Goal: Task Accomplishment & Management: Manage account settings

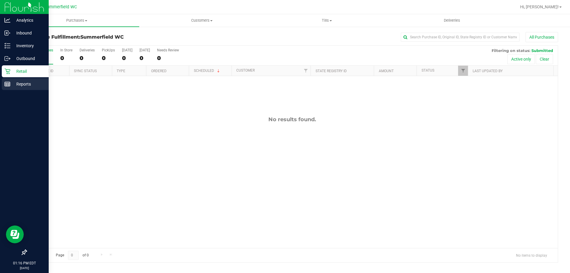
click at [18, 83] on p "Reports" at bounding box center [28, 83] width 36 height 7
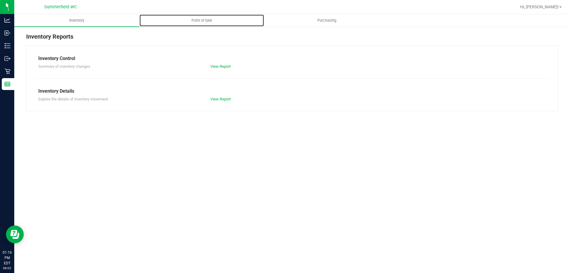
click at [203, 21] on span "Point of Sale" at bounding box center [201, 20] width 37 height 5
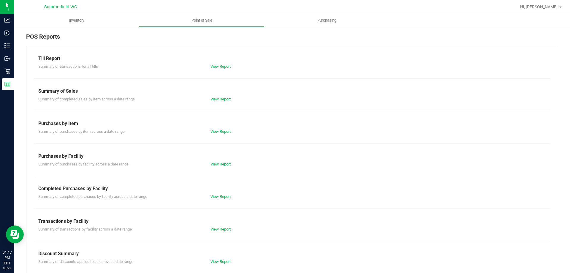
click at [220, 227] on link "View Report" at bounding box center [220, 229] width 20 height 4
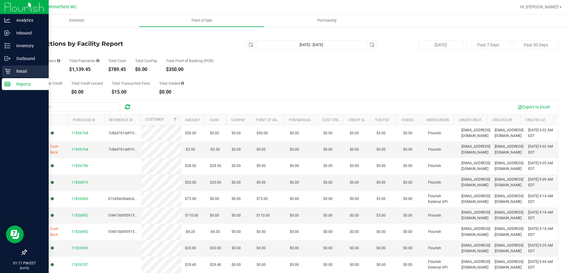
click at [15, 70] on p "Retail" at bounding box center [28, 71] width 36 height 7
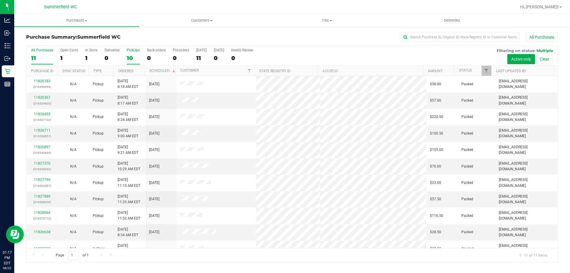
click at [133, 48] on div "PickUps" at bounding box center [133, 50] width 13 height 4
click at [0, 0] on input "PickUps 10" at bounding box center [0, 0] width 0 height 0
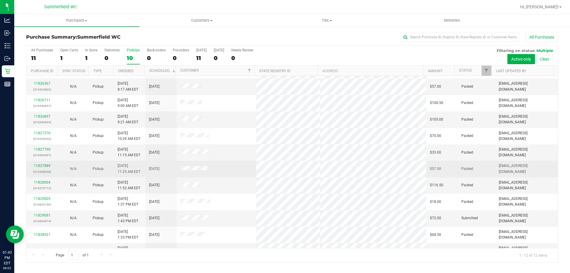
scroll to position [25, 0]
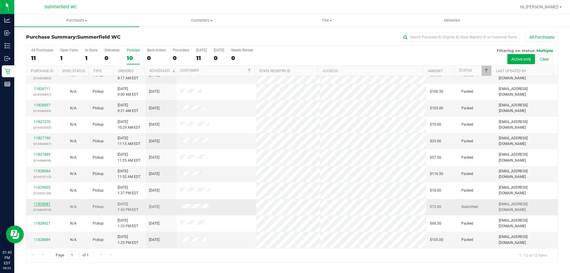
click at [42, 203] on link "11829081" at bounding box center [42, 204] width 17 height 4
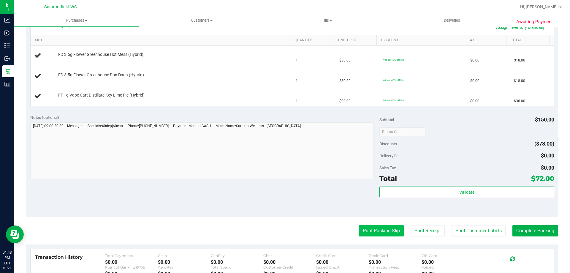
scroll to position [148, 0]
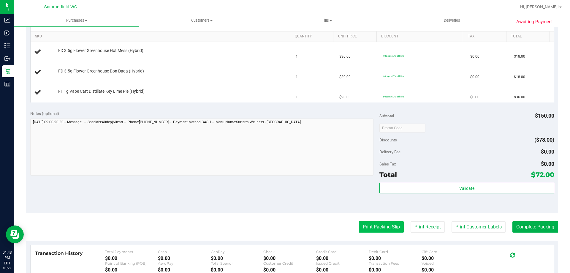
click at [362, 228] on button "Print Packing Slip" at bounding box center [381, 226] width 45 height 11
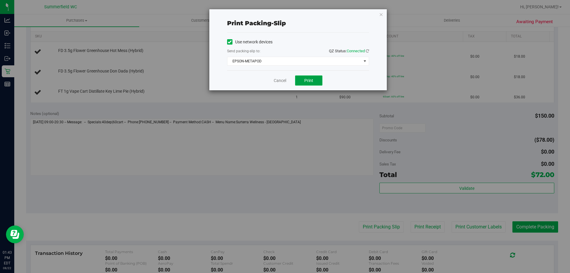
click at [313, 82] on button "Print" at bounding box center [308, 80] width 27 height 10
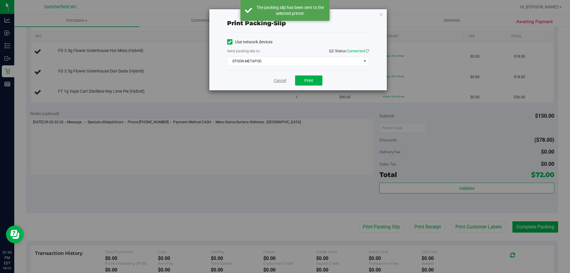
click at [281, 80] on link "Cancel" at bounding box center [280, 80] width 12 height 6
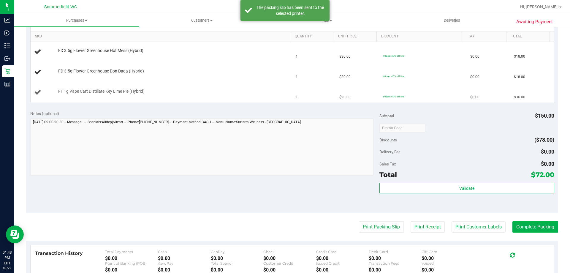
scroll to position [89, 0]
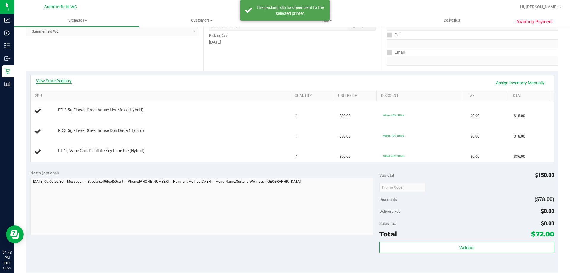
click at [48, 81] on link "View State Registry" at bounding box center [54, 81] width 36 height 6
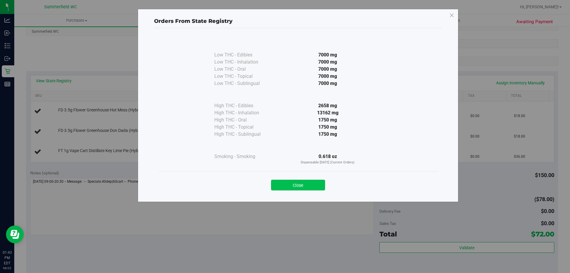
click at [296, 185] on button "Close" at bounding box center [298, 185] width 54 height 11
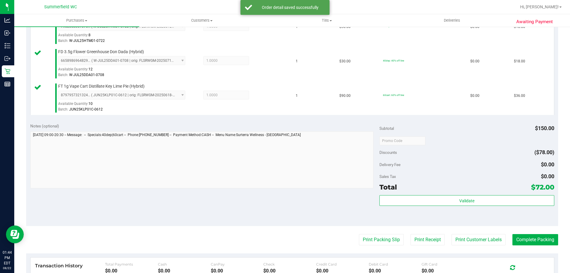
scroll to position [281, 0]
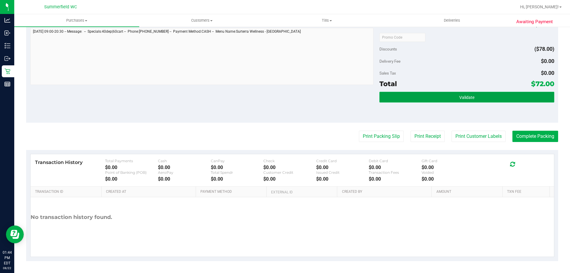
click at [480, 93] on button "Validate" at bounding box center [466, 97] width 174 height 11
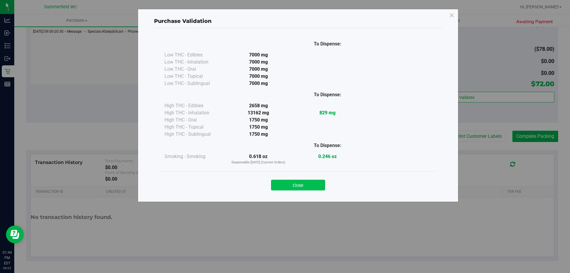
click at [300, 185] on button "Close" at bounding box center [298, 185] width 54 height 11
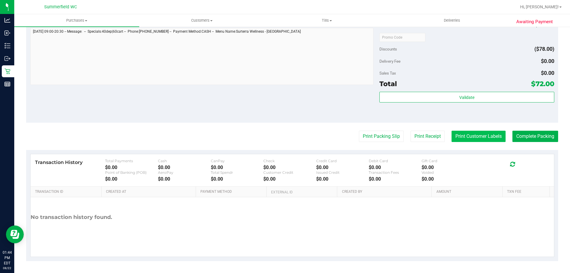
click at [491, 136] on button "Print Customer Labels" at bounding box center [478, 136] width 54 height 11
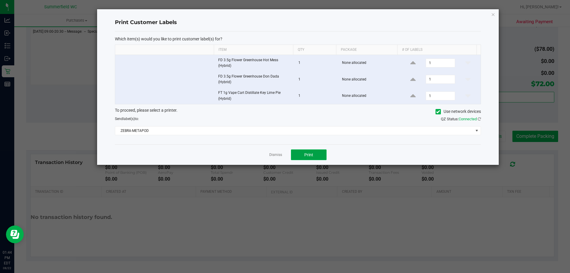
click at [312, 155] on span "Print" at bounding box center [308, 154] width 9 height 5
click at [278, 153] on link "Dismiss" at bounding box center [275, 154] width 13 height 5
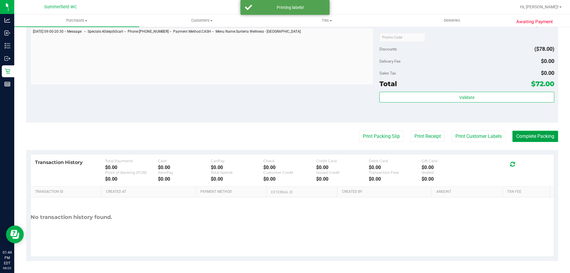
click at [515, 131] on button "Complete Packing" at bounding box center [535, 136] width 46 height 11
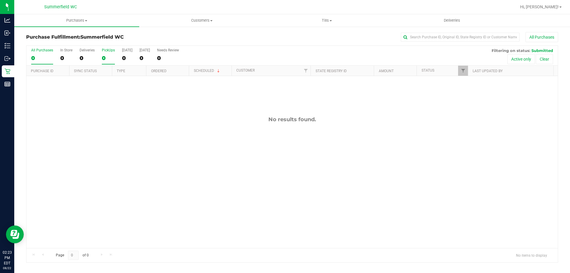
click at [110, 50] on div "PickUps" at bounding box center [108, 50] width 13 height 4
click at [0, 0] on input "PickUps 0" at bounding box center [0, 0] width 0 height 0
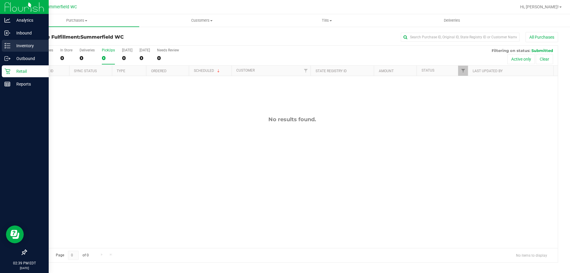
click at [19, 45] on p "Inventory" at bounding box center [28, 45] width 36 height 7
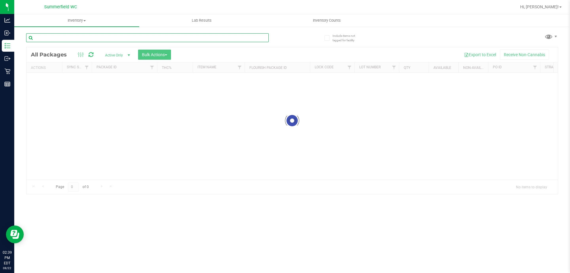
click at [72, 36] on div "Inventory All packages All inventory Waste log Create inventory Lab Results Inv…" at bounding box center [292, 143] width 556 height 258
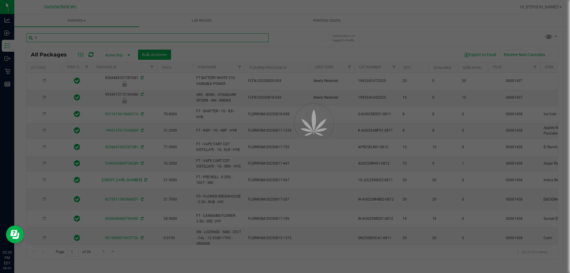
type input "tr"
type input "[DATE]"
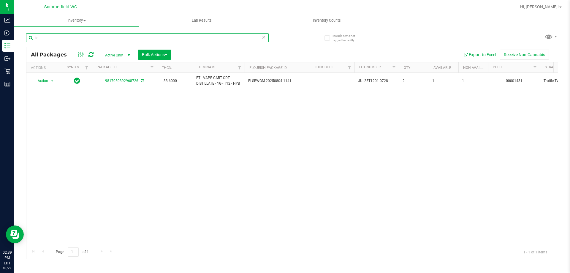
type input "t"
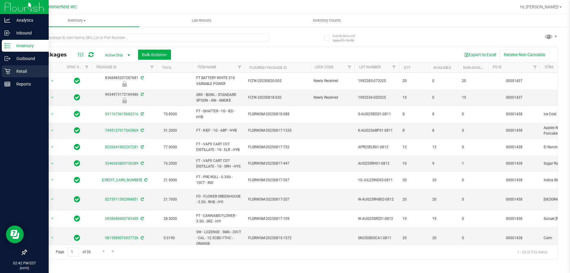
click at [12, 71] on p "Retail" at bounding box center [28, 71] width 36 height 7
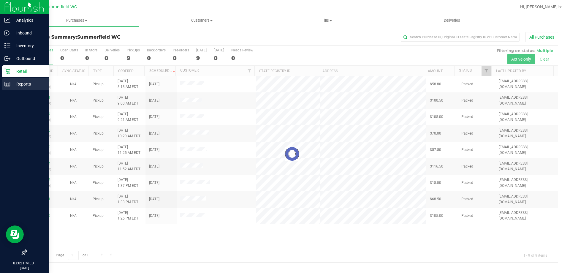
click at [23, 80] on p "Reports" at bounding box center [28, 83] width 36 height 7
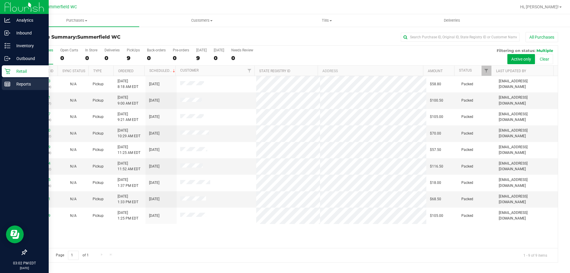
click at [19, 85] on p "Reports" at bounding box center [28, 83] width 36 height 7
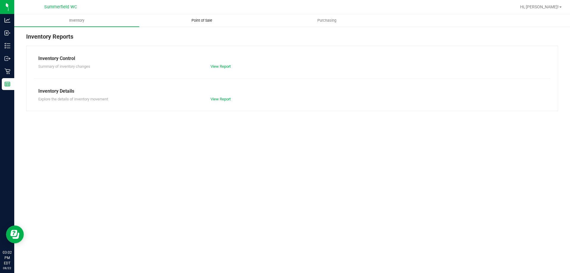
click at [206, 18] on span "Point of Sale" at bounding box center [201, 20] width 37 height 5
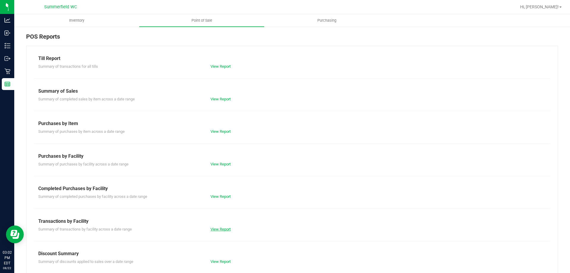
click at [220, 230] on link "View Report" at bounding box center [220, 229] width 20 height 4
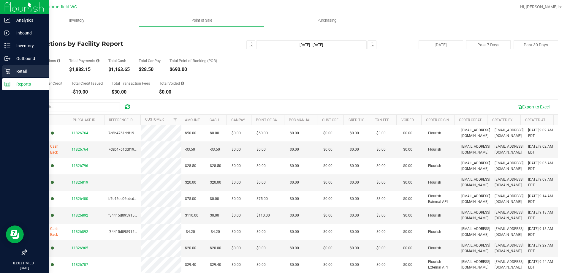
click at [21, 69] on p "Retail" at bounding box center [28, 71] width 36 height 7
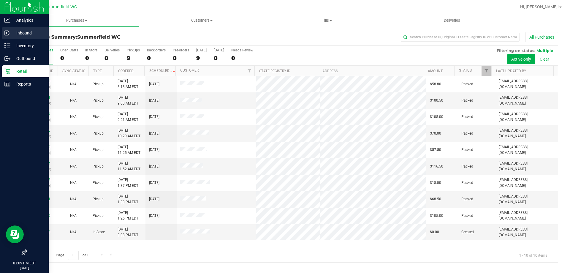
click at [19, 31] on p "Inbound" at bounding box center [28, 32] width 36 height 7
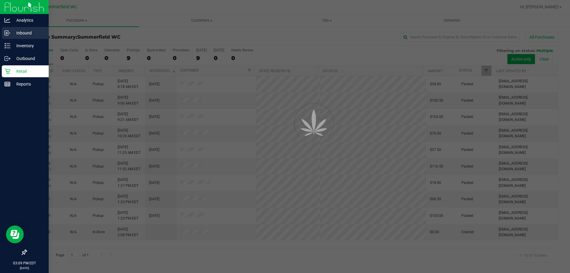
click at [20, 31] on p "Inbound" at bounding box center [28, 32] width 36 height 7
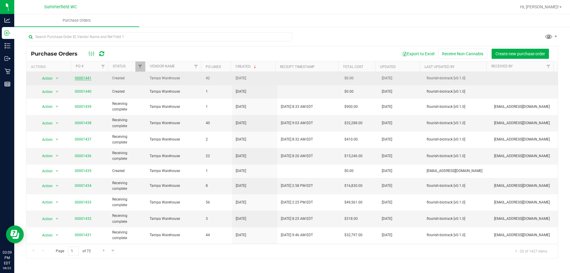
click at [84, 76] on link "00001441" at bounding box center [83, 78] width 17 height 4
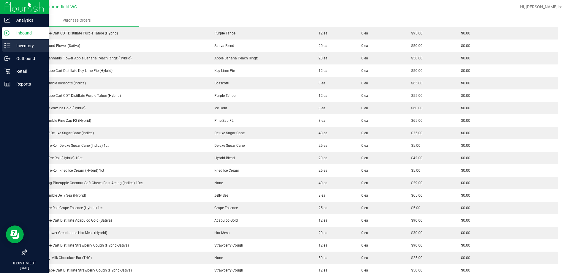
scroll to position [178, 0]
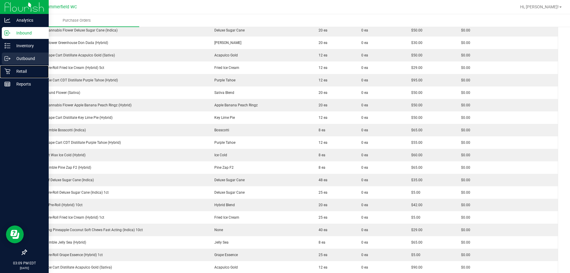
click at [17, 66] on div "Retail" at bounding box center [25, 71] width 47 height 12
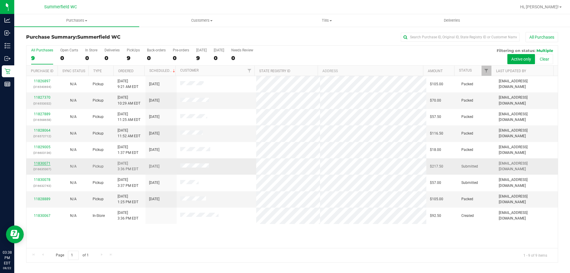
click at [42, 163] on link "11830071" at bounding box center [42, 163] width 17 height 4
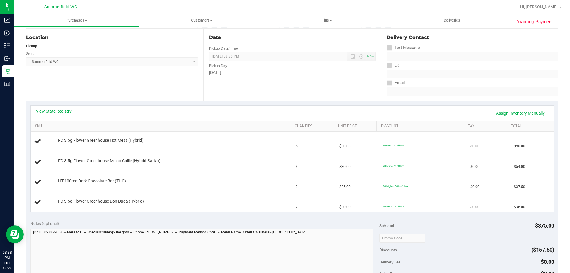
scroll to position [59, 0]
click at [69, 110] on link "View State Registry" at bounding box center [54, 110] width 36 height 6
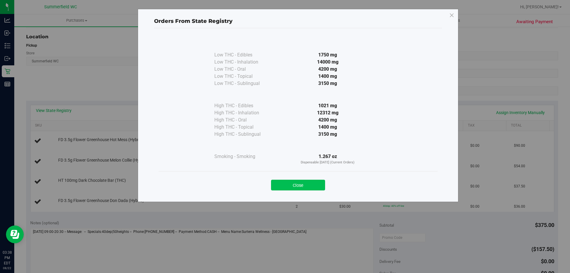
click at [313, 183] on button "Close" at bounding box center [298, 185] width 54 height 11
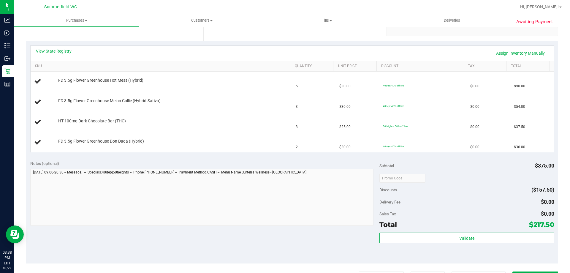
scroll to position [178, 0]
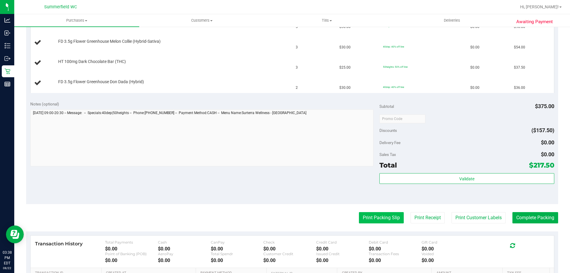
click at [377, 213] on button "Print Packing Slip" at bounding box center [381, 217] width 45 height 11
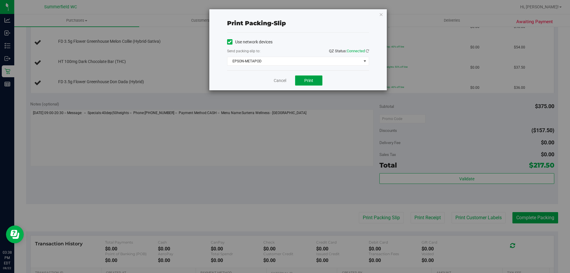
click at [315, 79] on button "Print" at bounding box center [308, 80] width 27 height 10
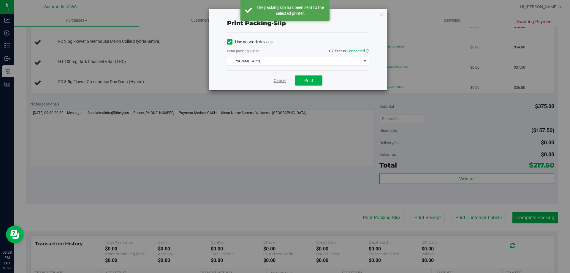
click at [283, 82] on link "Cancel" at bounding box center [280, 80] width 12 height 6
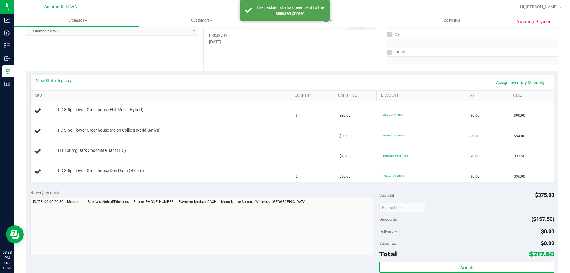
scroll to position [89, 0]
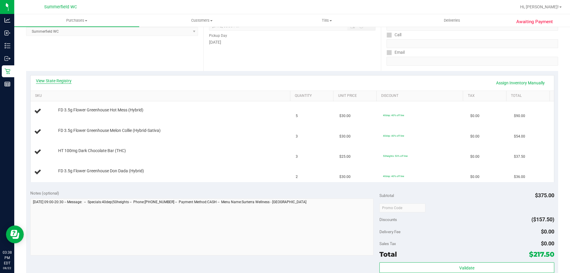
click at [59, 78] on link "View State Registry" at bounding box center [54, 81] width 36 height 6
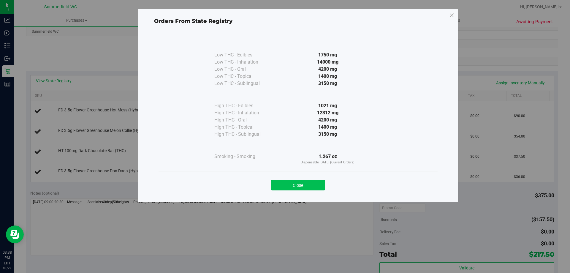
click at [294, 181] on button "Close" at bounding box center [298, 185] width 54 height 11
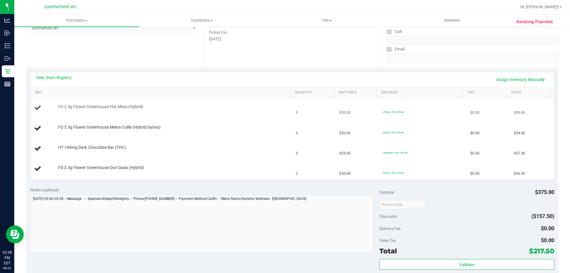
scroll to position [59, 0]
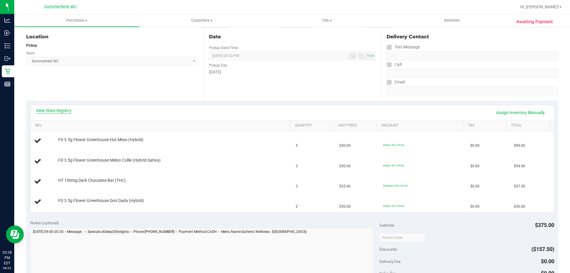
click at [64, 108] on link "View State Registry" at bounding box center [54, 110] width 36 height 6
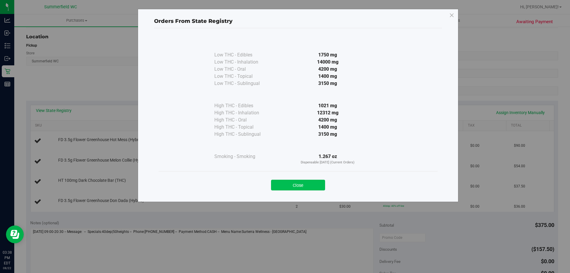
click at [299, 185] on button "Close" at bounding box center [298, 185] width 54 height 11
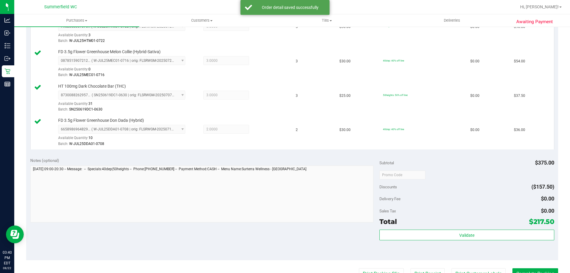
scroll to position [237, 0]
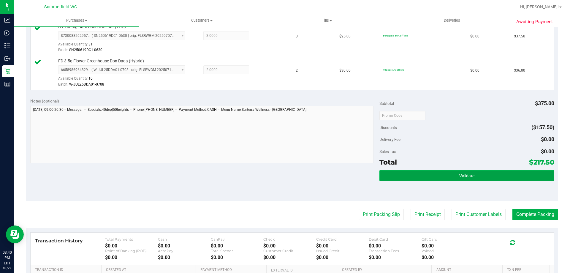
click at [452, 178] on button "Validate" at bounding box center [466, 175] width 174 height 11
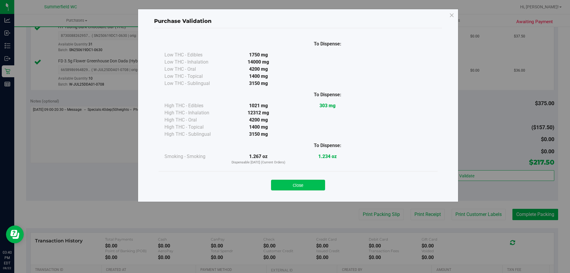
click at [311, 183] on button "Close" at bounding box center [298, 185] width 54 height 11
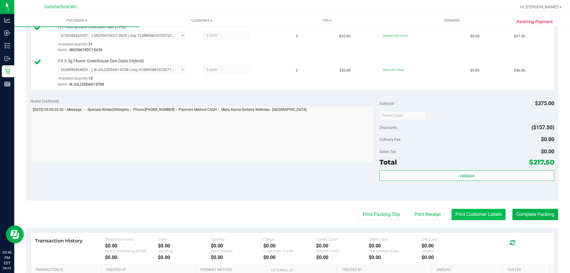
click at [491, 217] on button "Print Customer Labels" at bounding box center [478, 214] width 54 height 11
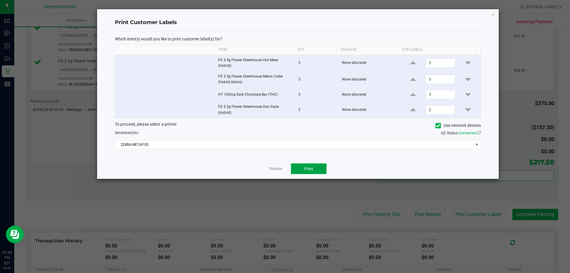
click at [302, 169] on button "Print" at bounding box center [309, 168] width 36 height 11
click at [276, 167] on link "Dismiss" at bounding box center [275, 168] width 13 height 5
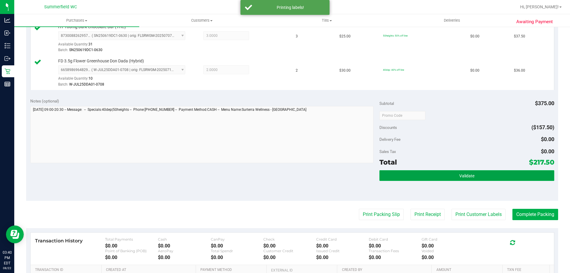
click at [471, 180] on button "Validate" at bounding box center [466, 175] width 174 height 11
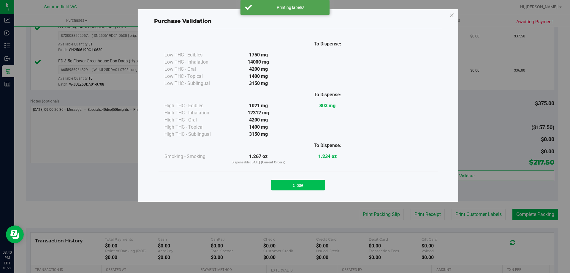
click at [303, 182] on button "Close" at bounding box center [298, 185] width 54 height 11
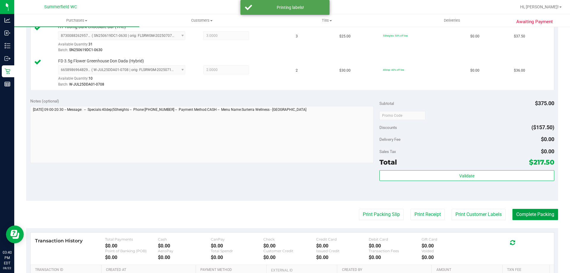
click at [515, 213] on button "Complete Packing" at bounding box center [535, 214] width 46 height 11
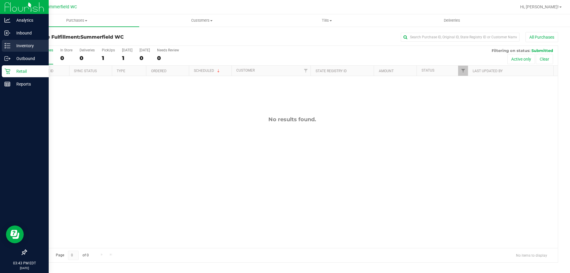
click at [27, 46] on p "Inventory" at bounding box center [28, 45] width 36 height 7
click at [27, 47] on p "Inventory" at bounding box center [28, 45] width 36 height 7
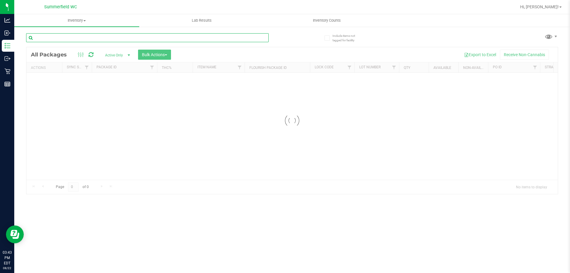
click at [72, 36] on div "Inventory All packages All inventory Waste log Create inventory Lab Results Inv…" at bounding box center [292, 143] width 556 height 258
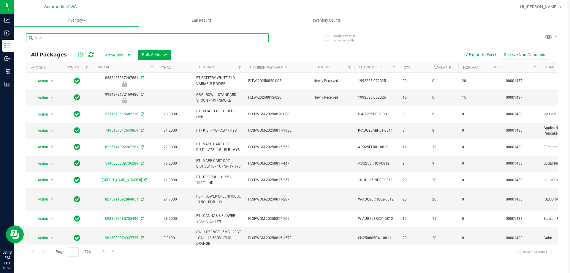
type input "mec"
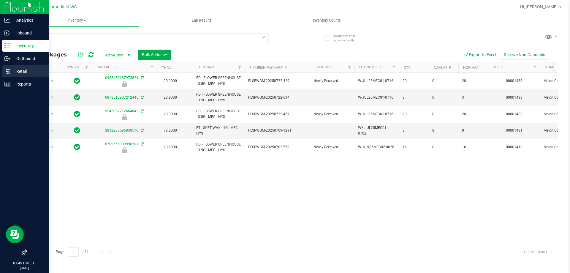
click at [19, 67] on div "Retail" at bounding box center [25, 71] width 47 height 12
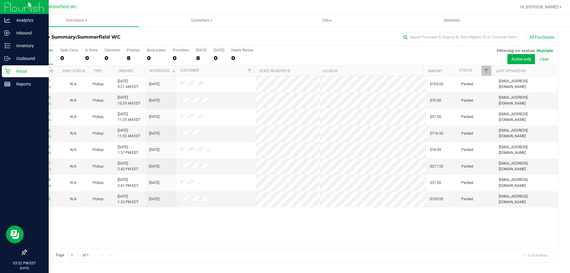
click at [431, 237] on div "11826897 (316540694) N/A Pickup [DATE] 9:21 AM EDT 8/22/2025 $105.00 Packed [EM…" at bounding box center [291, 162] width 531 height 172
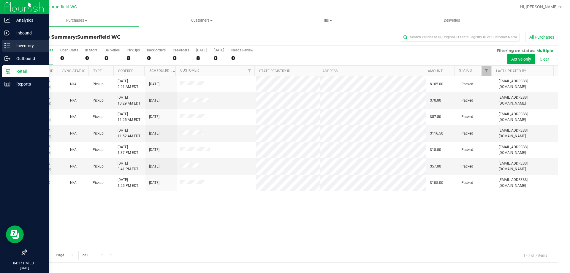
click at [19, 43] on p "Inventory" at bounding box center [28, 45] width 36 height 7
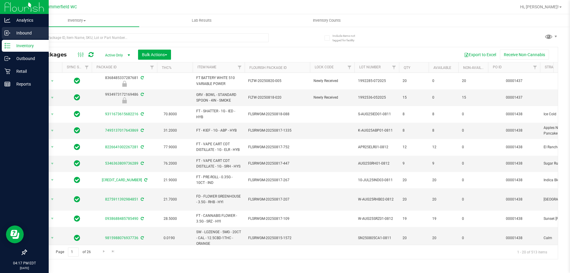
click at [24, 28] on div "Inbound" at bounding box center [25, 33] width 47 height 12
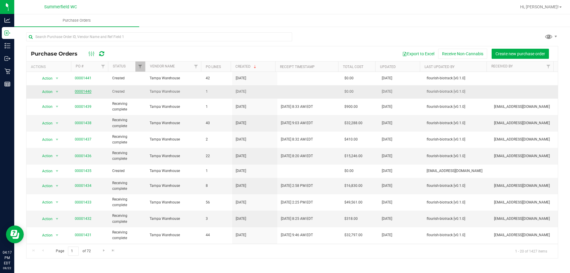
click at [88, 92] on link "00001440" at bounding box center [83, 91] width 17 height 4
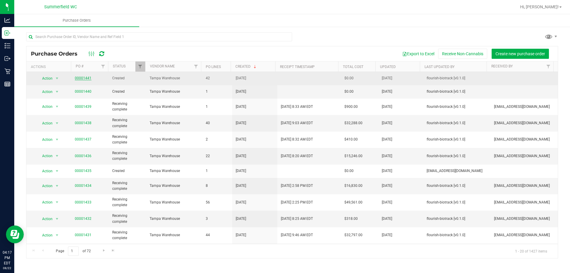
click at [86, 76] on link "00001441" at bounding box center [83, 78] width 17 height 4
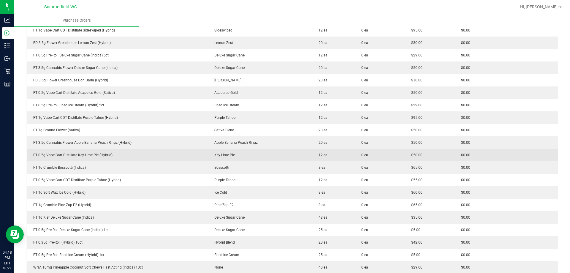
scroll to position [148, 0]
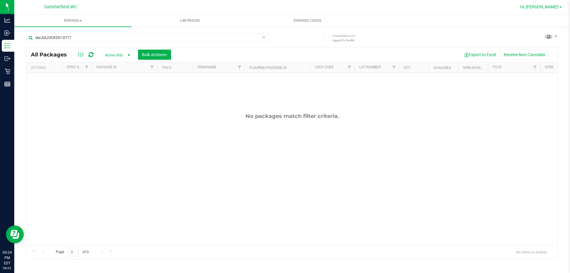
click at [550, 7] on span "Hi, [PERSON_NAME]!" at bounding box center [539, 6] width 39 height 5
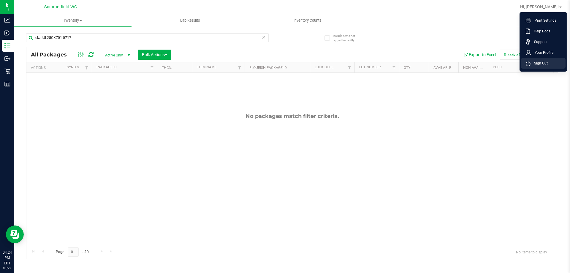
click at [540, 63] on span "Sign Out" at bounding box center [538, 63] width 17 height 6
